Goal: Task Accomplishment & Management: Complete application form

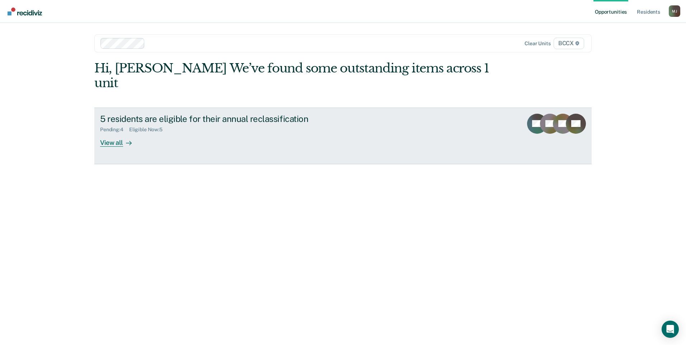
click at [111, 133] on div "View all" at bounding box center [120, 140] width 40 height 14
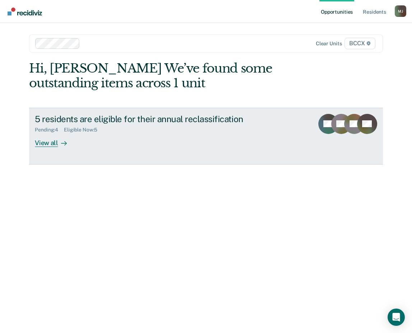
click at [52, 145] on div "View all" at bounding box center [55, 140] width 40 height 14
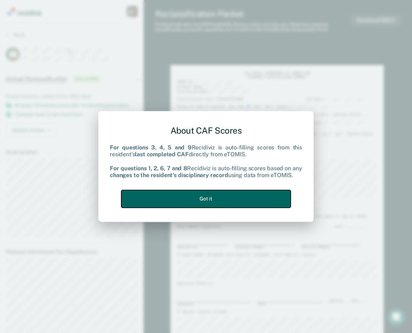
click at [267, 204] on button "Got it" at bounding box center [205, 199] width 169 height 18
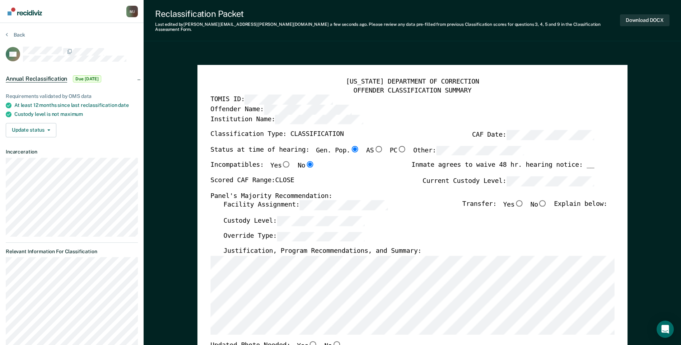
click at [412, 200] on input "No" at bounding box center [542, 203] width 9 height 6
type textarea "x"
radio input "true"
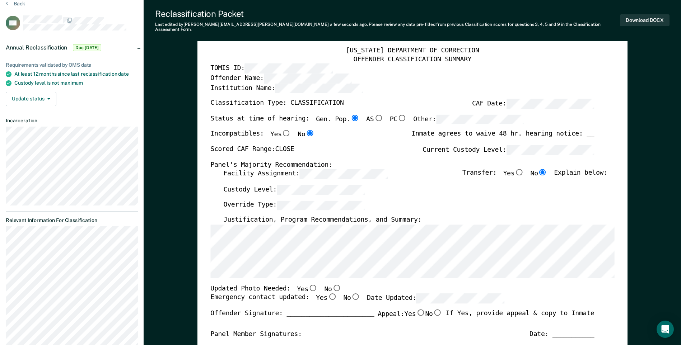
scroll to position [72, 0]
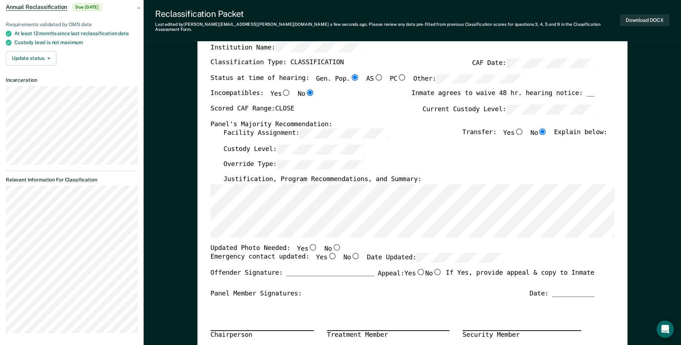
click at [331, 244] on input "No" at bounding box center [335, 247] width 9 height 6
type textarea "x"
radio input "true"
click at [327, 253] on input "Yes" at bounding box center [331, 256] width 9 height 6
type textarea "x"
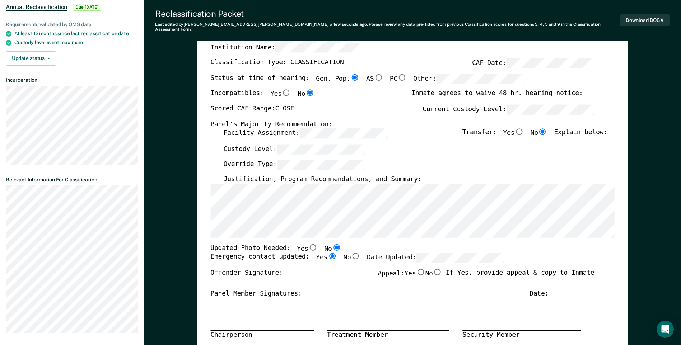
radio input "true"
click at [377, 244] on div "Updated Photo Needed: Yes No" at bounding box center [402, 248] width 384 height 9
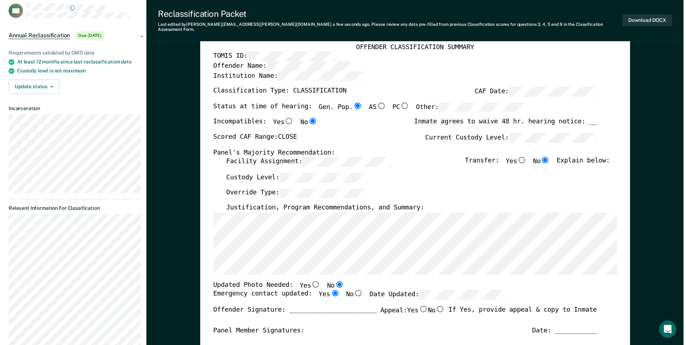
scroll to position [0, 0]
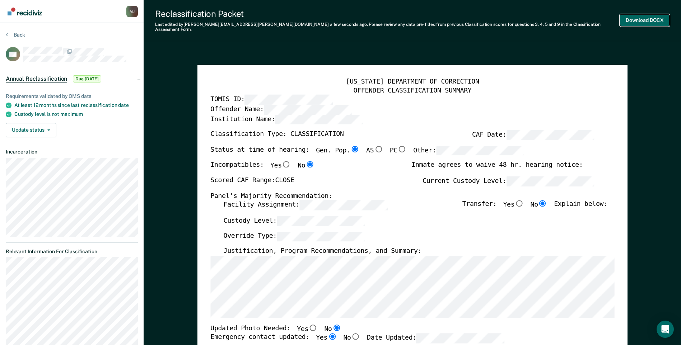
click at [412, 19] on button "Download DOCX" at bounding box center [645, 20] width 50 height 12
type textarea "x"
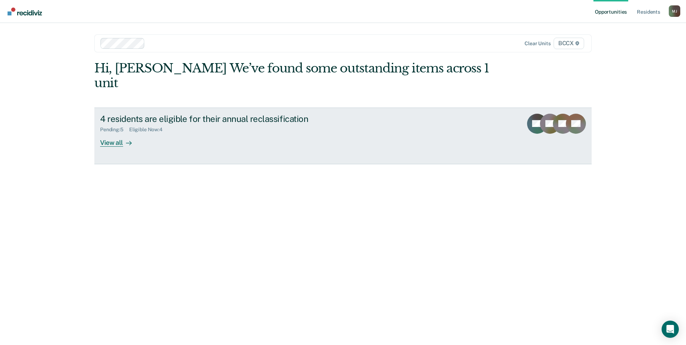
click at [117, 133] on div "View all" at bounding box center [120, 140] width 40 height 14
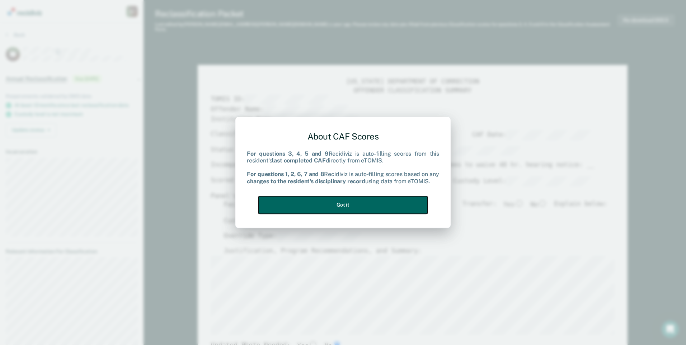
click at [355, 201] on button "Got it" at bounding box center [342, 205] width 169 height 18
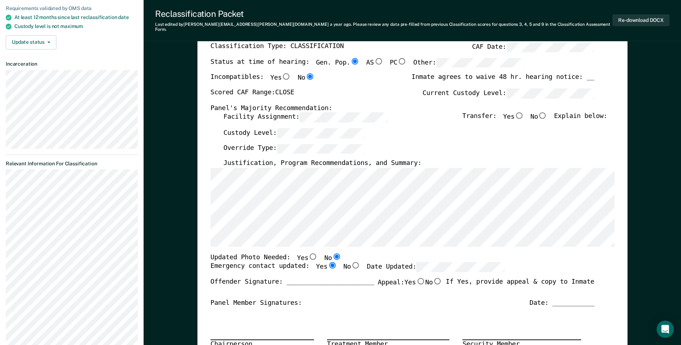
scroll to position [72, 0]
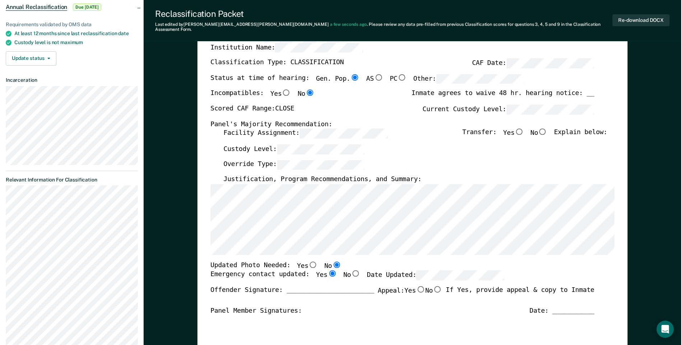
click at [547, 128] on input "No" at bounding box center [542, 131] width 9 height 6
type textarea "x"
radio input "true"
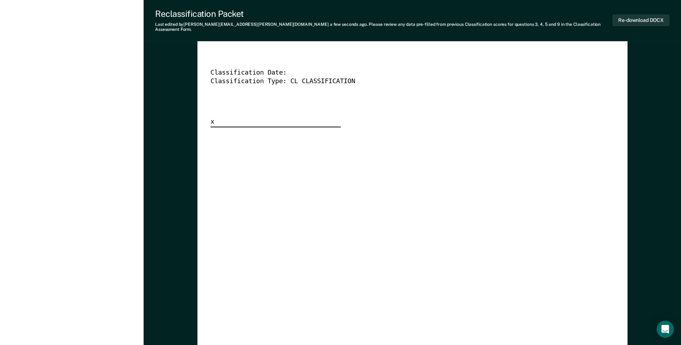
scroll to position [1866, 0]
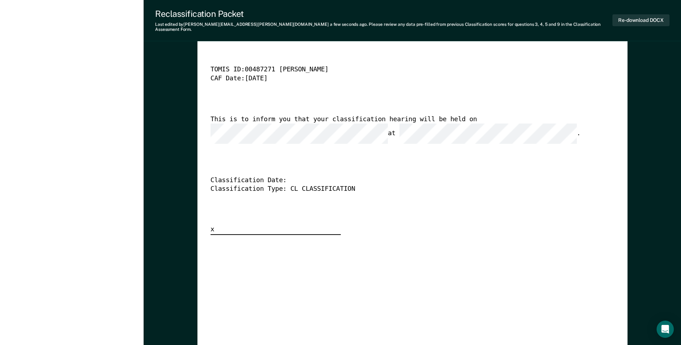
click at [325, 148] on div "[US_STATE] DEPARTMENT OF CORRECTION CLASSIFICATION HEARING NOTICE TOMIS ID: 004…" at bounding box center [412, 126] width 404 height 218
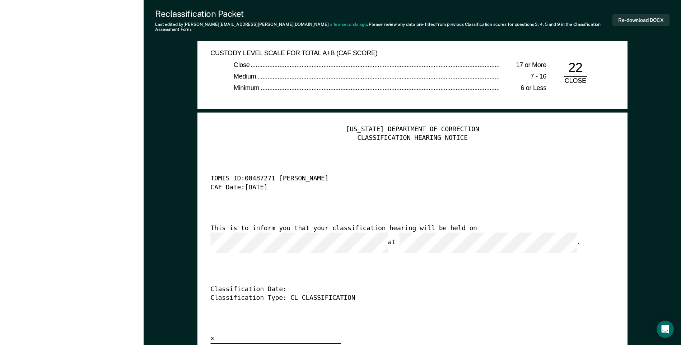
scroll to position [1794, 0]
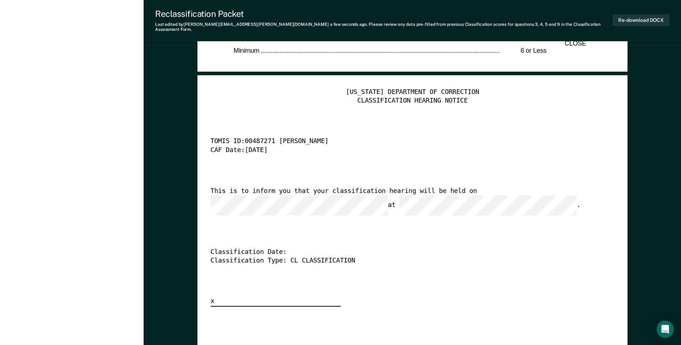
click at [455, 191] on div "This is to inform you that your classification hearing will be held on at ." at bounding box center [402, 201] width 384 height 28
click at [340, 210] on div "[US_STATE] DEPARTMENT OF CORRECTION CLASSIFICATION HEARING NOTICE TOMIS ID: 004…" at bounding box center [412, 197] width 404 height 218
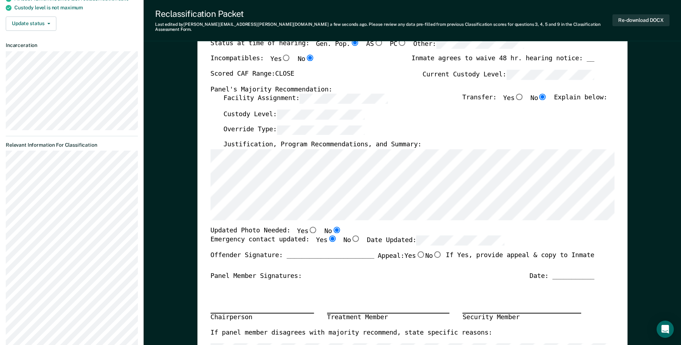
scroll to position [0, 0]
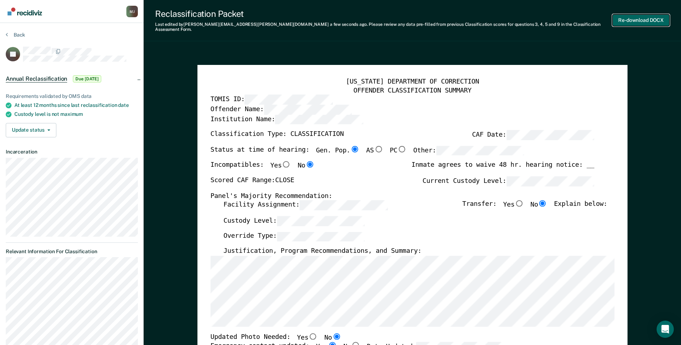
click at [631, 20] on button "Re-download DOCX" at bounding box center [640, 20] width 57 height 12
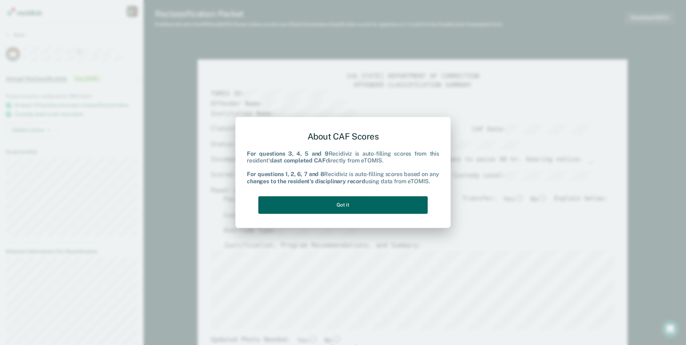
type textarea "x"
click at [371, 203] on button "Got it" at bounding box center [342, 205] width 169 height 18
